Goal: Task Accomplishment & Management: Use online tool/utility

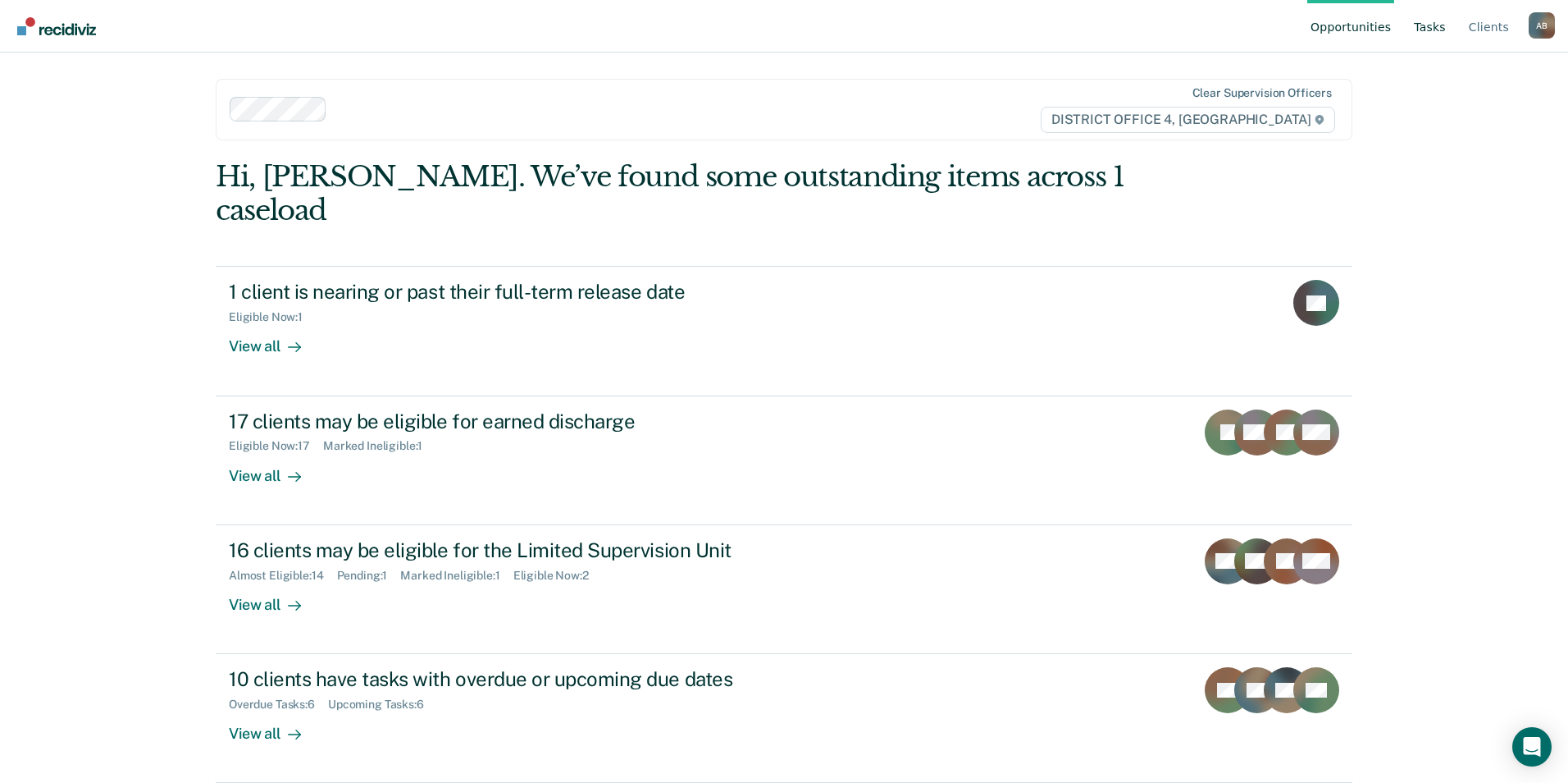
click at [1434, 31] on link "Tasks" at bounding box center [1430, 26] width 39 height 53
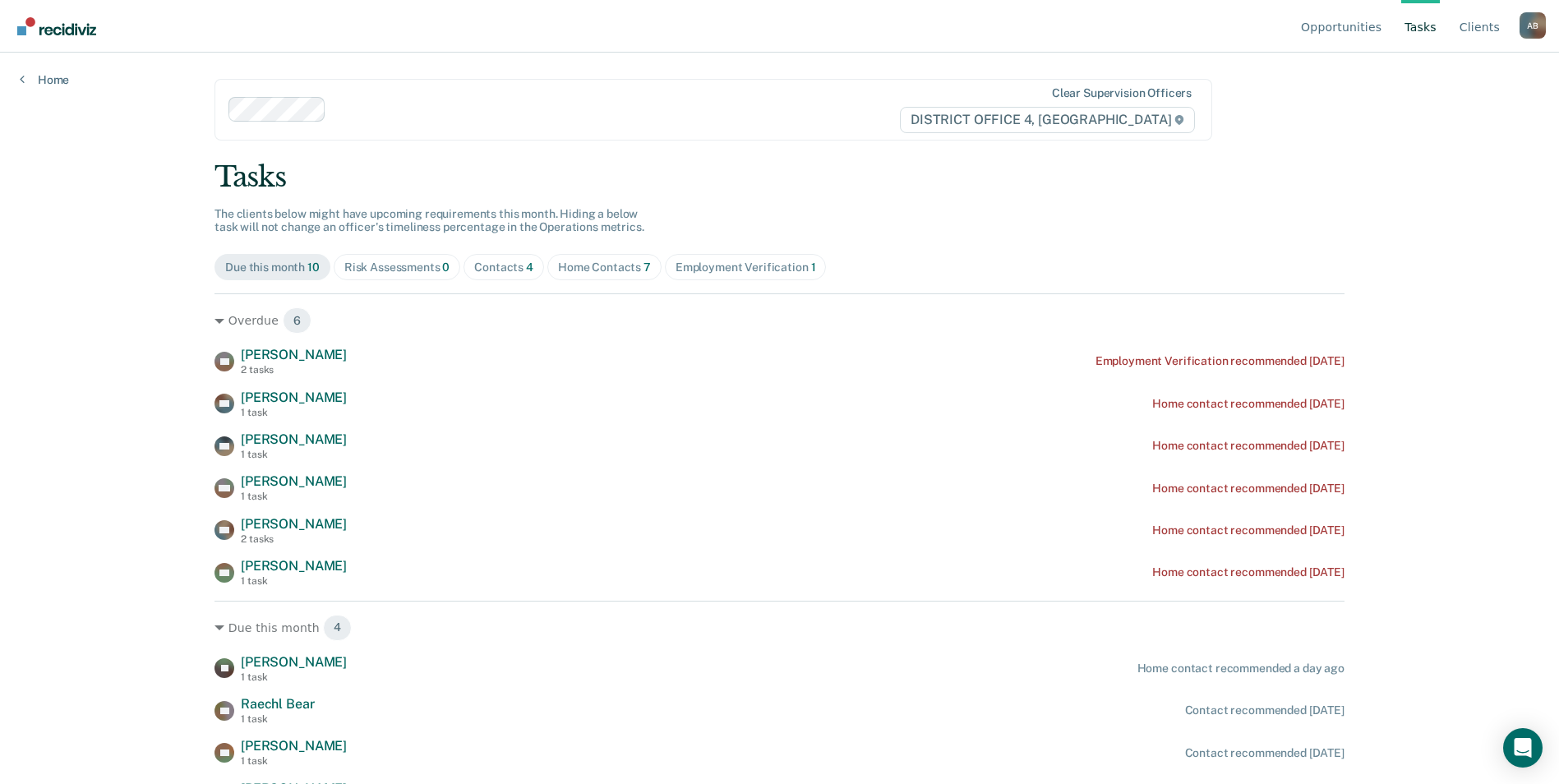
click at [625, 268] on div "Home Contacts 7" at bounding box center [604, 267] width 93 height 14
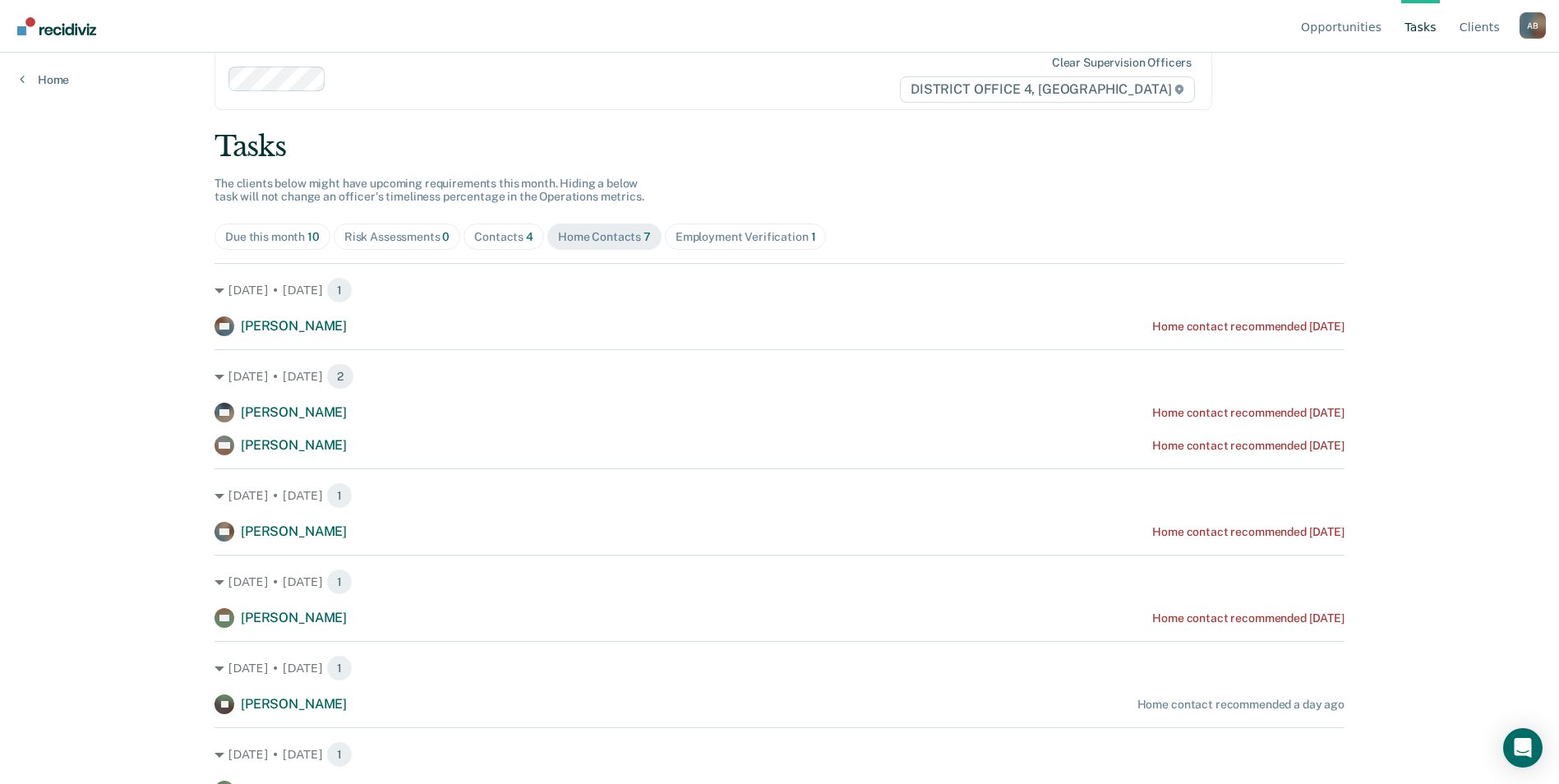
scroll to position [47, 0]
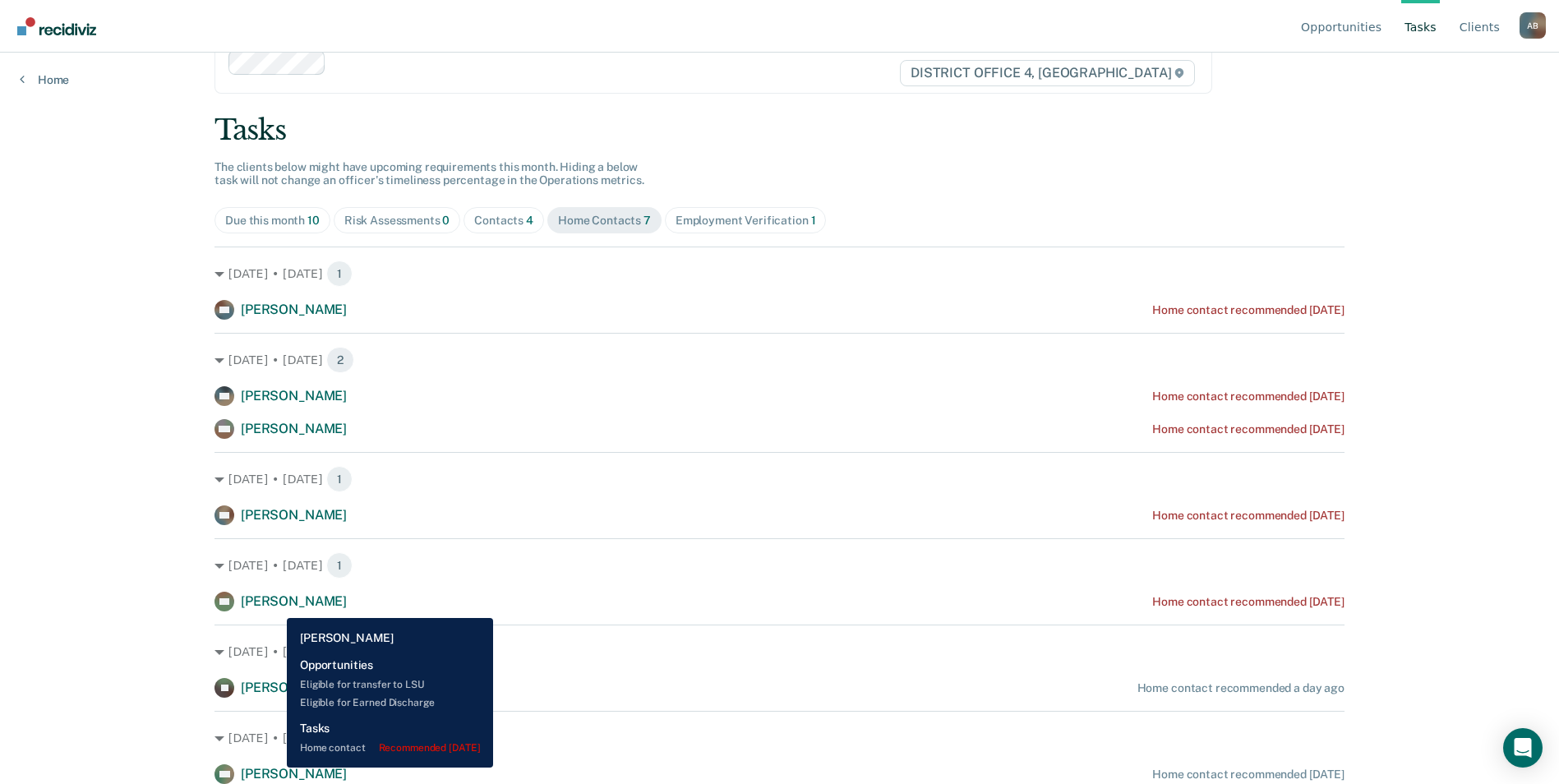
click at [274, 605] on span "[PERSON_NAME]" at bounding box center [294, 601] width 106 height 16
